Goal: Information Seeking & Learning: Learn about a topic

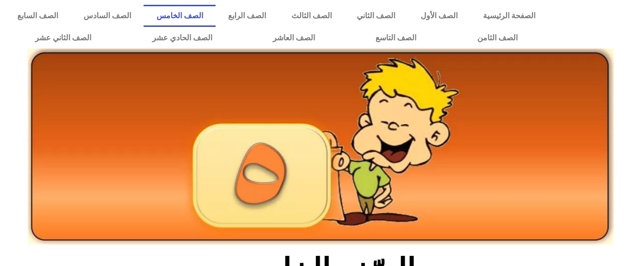
click at [302, 74] on img at bounding box center [320, 146] width 585 height 197
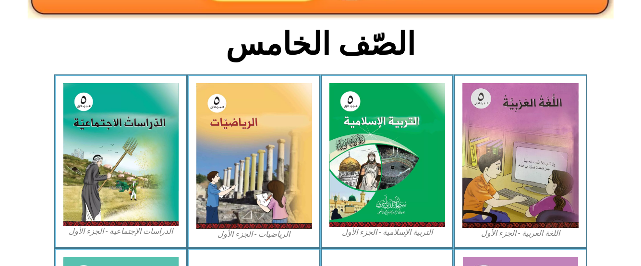
scroll to position [250, 0]
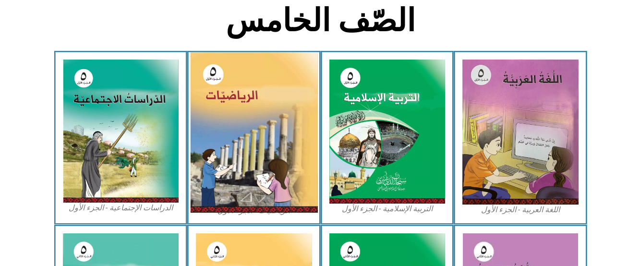
click at [250, 140] on img at bounding box center [254, 132] width 128 height 160
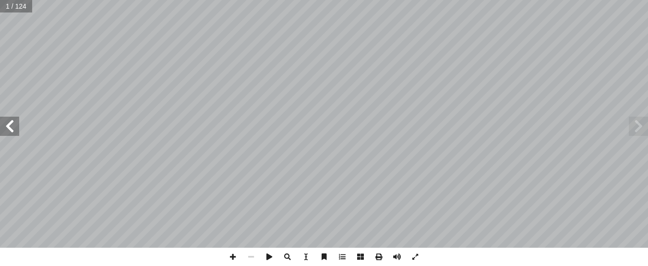
click at [14, 127] on span at bounding box center [9, 126] width 19 height 19
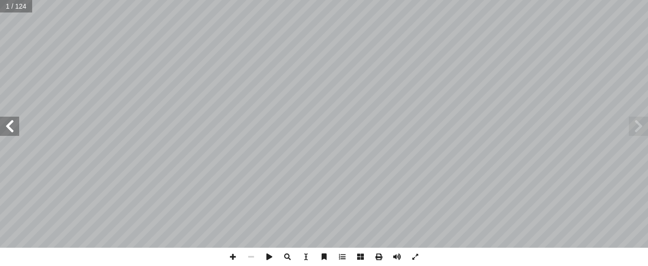
click at [14, 127] on span at bounding box center [9, 126] width 19 height 19
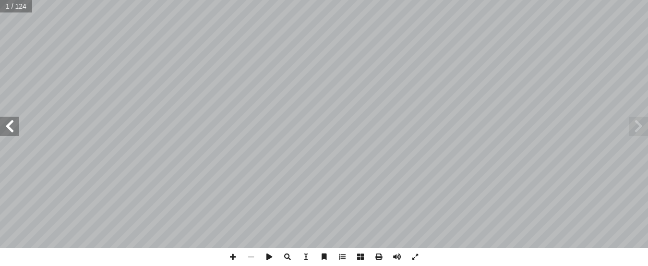
click at [14, 127] on span at bounding box center [9, 126] width 19 height 19
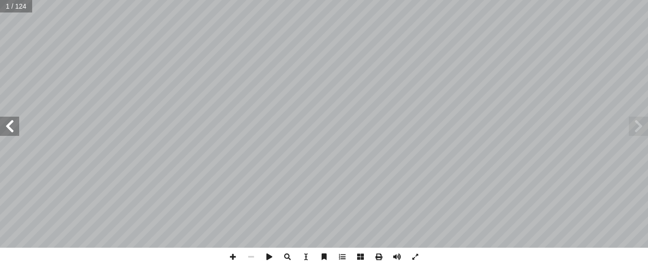
click at [14, 127] on span at bounding box center [9, 126] width 19 height 19
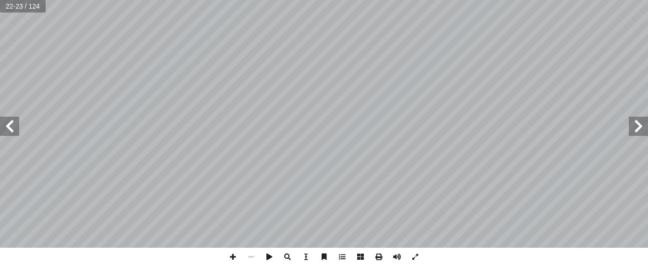
click at [14, 127] on span at bounding box center [9, 126] width 19 height 19
click at [235, 253] on span at bounding box center [233, 257] width 18 height 18
click at [416, 255] on span at bounding box center [415, 257] width 18 height 18
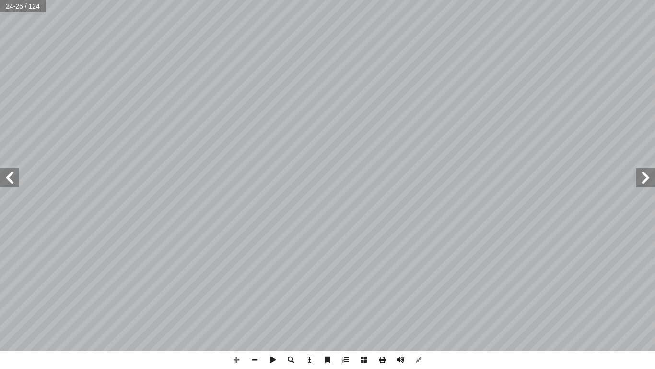
click at [639, 182] on span at bounding box center [645, 177] width 19 height 19
click at [231, 265] on span at bounding box center [236, 359] width 18 height 18
click at [16, 179] on span at bounding box center [9, 177] width 19 height 19
click at [14, 179] on span at bounding box center [9, 177] width 19 height 19
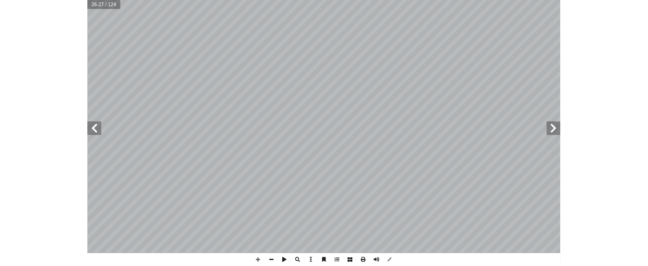
scroll to position [0, 103]
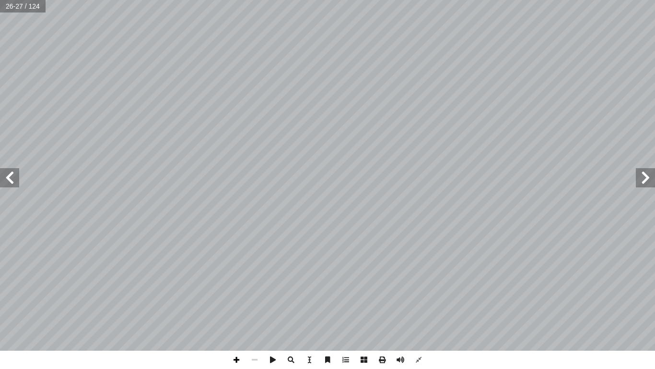
click at [234, 265] on span at bounding box center [236, 359] width 18 height 18
